Goal: Information Seeking & Learning: Learn about a topic

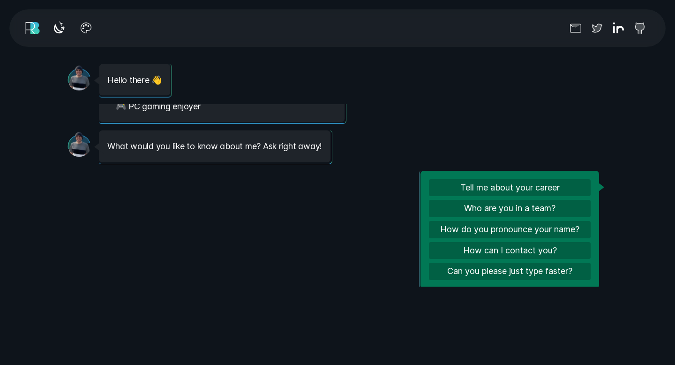
scroll to position [92, 0]
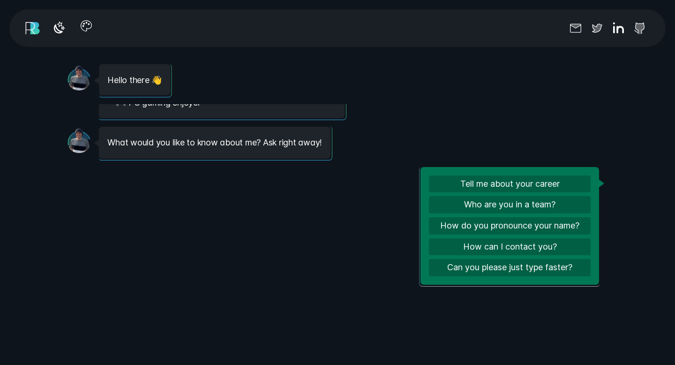
click at [85, 28] on icon "button" at bounding box center [85, 25] width 15 height 15
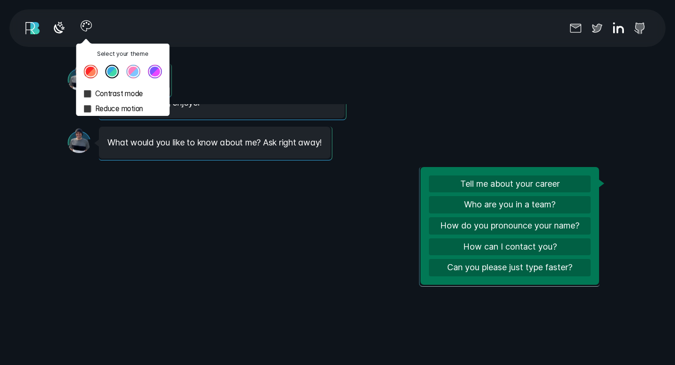
click at [84, 28] on icon "button" at bounding box center [85, 25] width 15 height 15
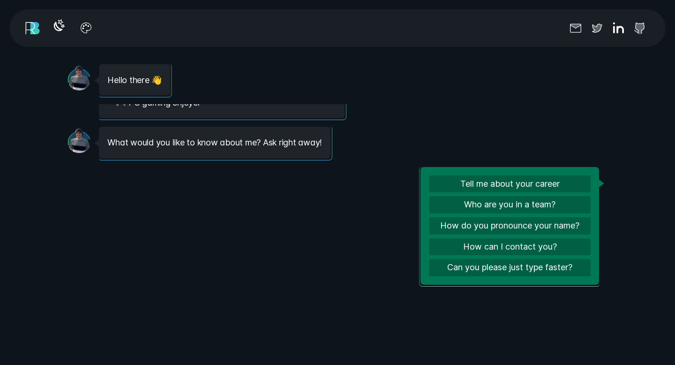
click at [62, 29] on icon "button" at bounding box center [59, 25] width 15 height 15
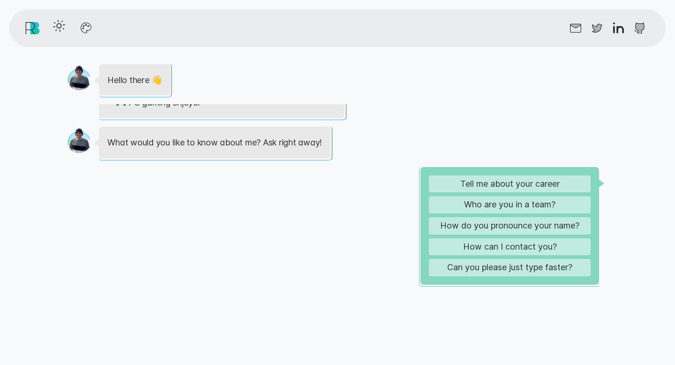
click at [60, 30] on icon "button" at bounding box center [59, 25] width 15 height 15
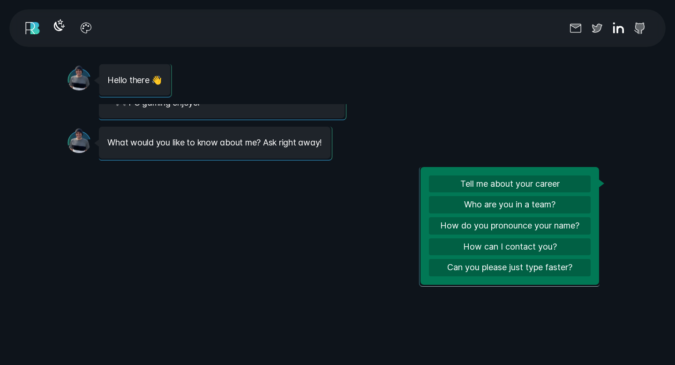
click at [60, 30] on icon "button" at bounding box center [58, 27] width 8 height 8
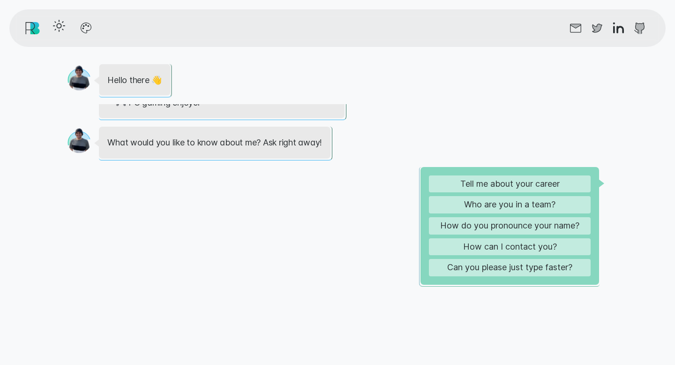
click at [33, 30] on link "r" at bounding box center [29, 28] width 13 height 18
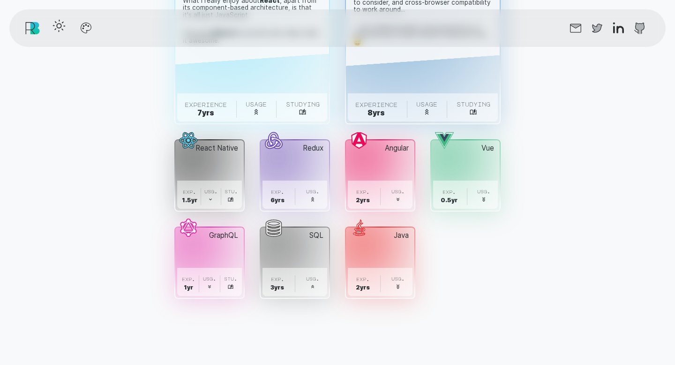
scroll to position [3125, 0]
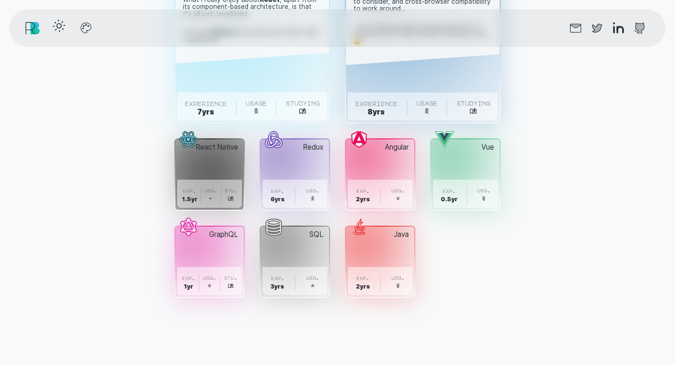
click at [203, 162] on button "React Native . exp. 1.5 yr . usg. . stu. ." at bounding box center [209, 174] width 68 height 70
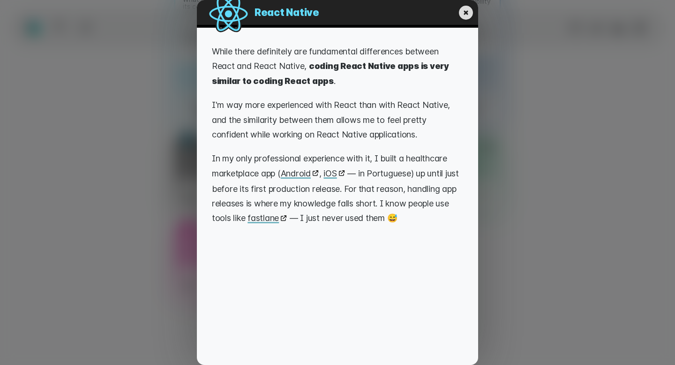
click at [465, 14] on icon "My experience with React Native" at bounding box center [466, 12] width 17 height 17
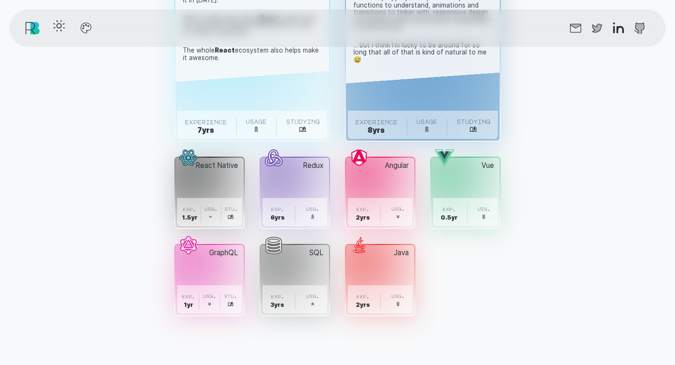
scroll to position [3111, 0]
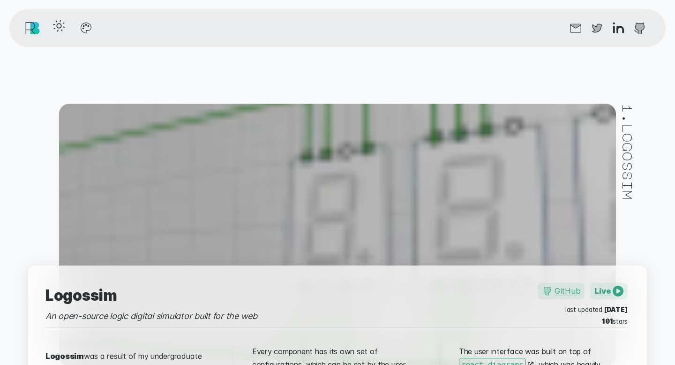
scroll to position [3742, 0]
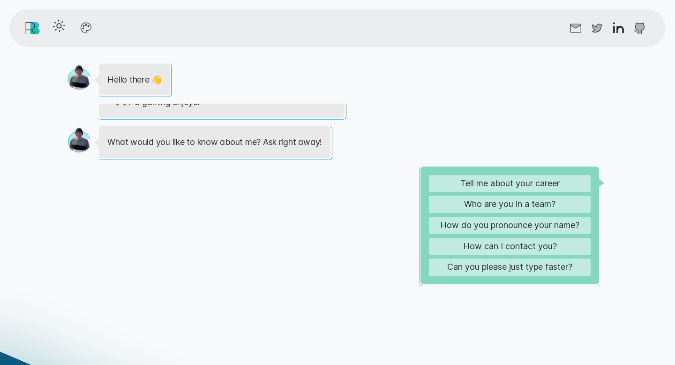
scroll to position [990, 0]
